Goal: Transaction & Acquisition: Obtain resource

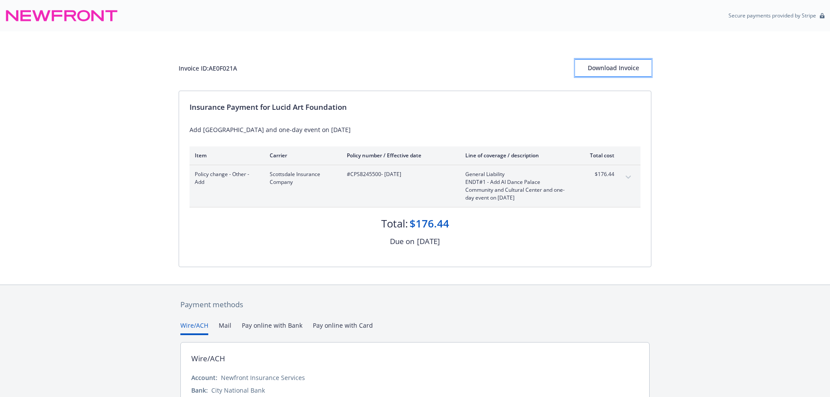
click at [609, 72] on div "Download Invoice" at bounding box center [613, 68] width 76 height 17
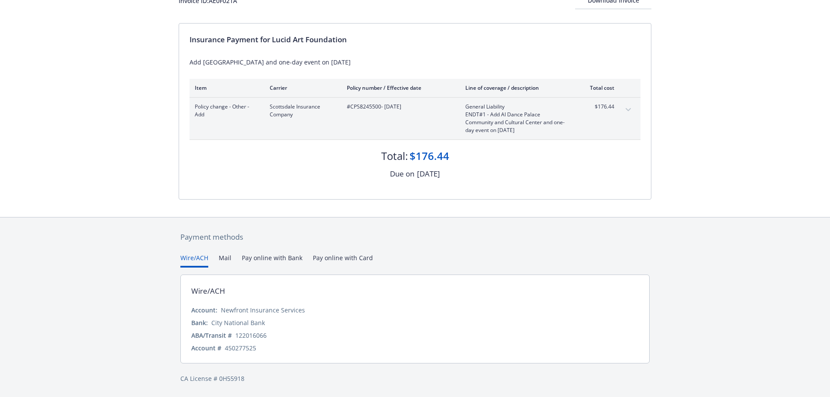
scroll to position [132, 0]
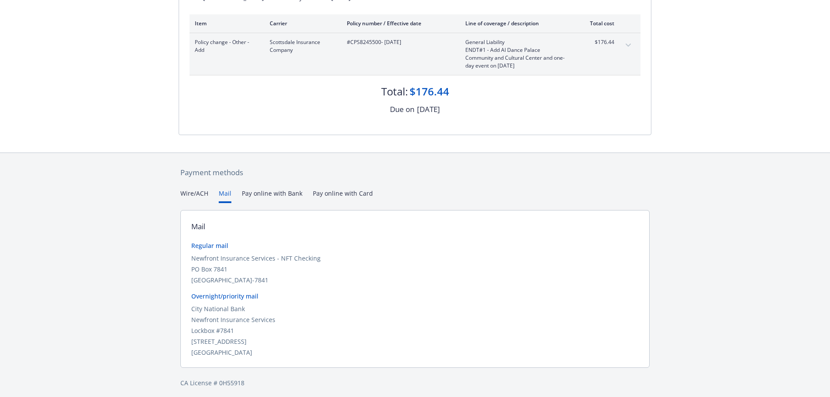
click at [230, 203] on button "Mail" at bounding box center [225, 196] width 13 height 14
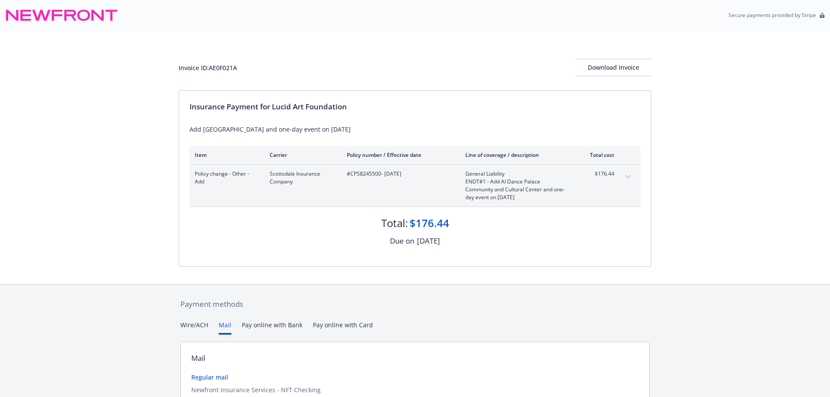
scroll to position [0, 0]
click at [694, 273] on div "Invoice ID: AE0F021A Download Invoice Insurance Payment for Lucid Art Foundatio…" at bounding box center [415, 157] width 830 height 253
click at [632, 76] on div "Download Invoice" at bounding box center [613, 68] width 76 height 17
click at [618, 76] on div "Download Invoice" at bounding box center [613, 68] width 76 height 17
